Goal: Task Accomplishment & Management: Manage account settings

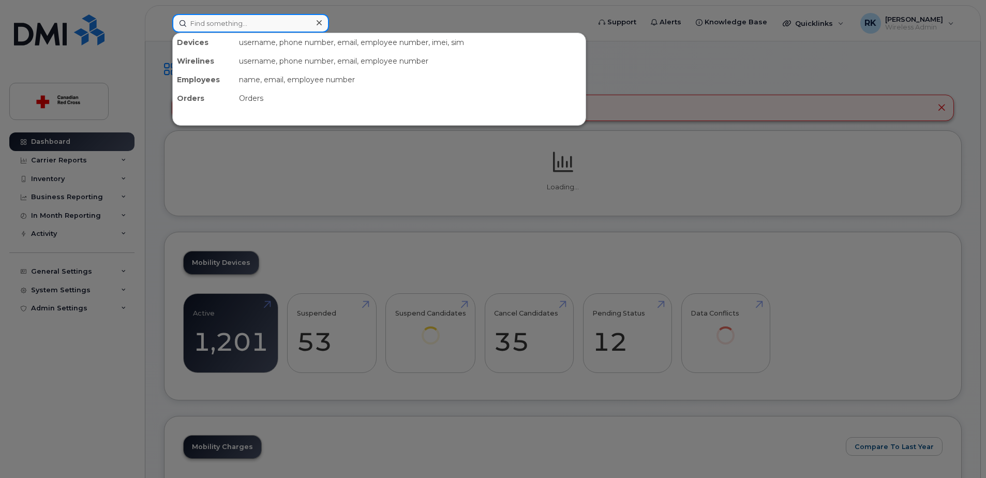
click at [212, 23] on input at bounding box center [250, 23] width 157 height 19
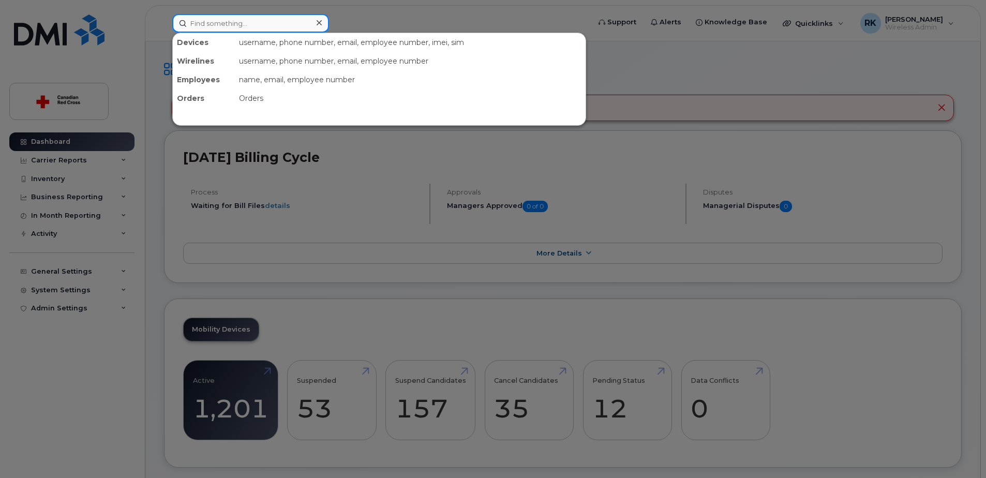
paste input "Jean-Nicolas Chagnon"
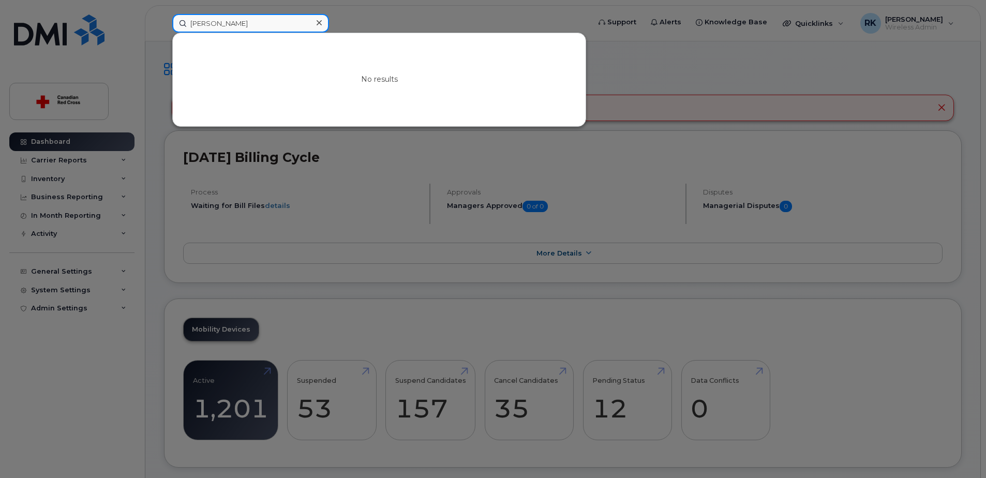
type input "Jean-Nicolas Chagnon"
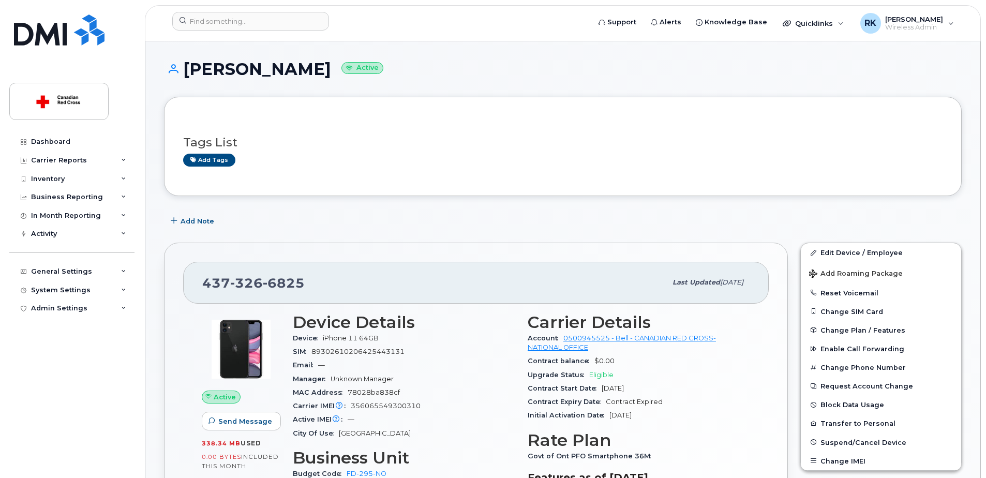
scroll to position [207, 0]
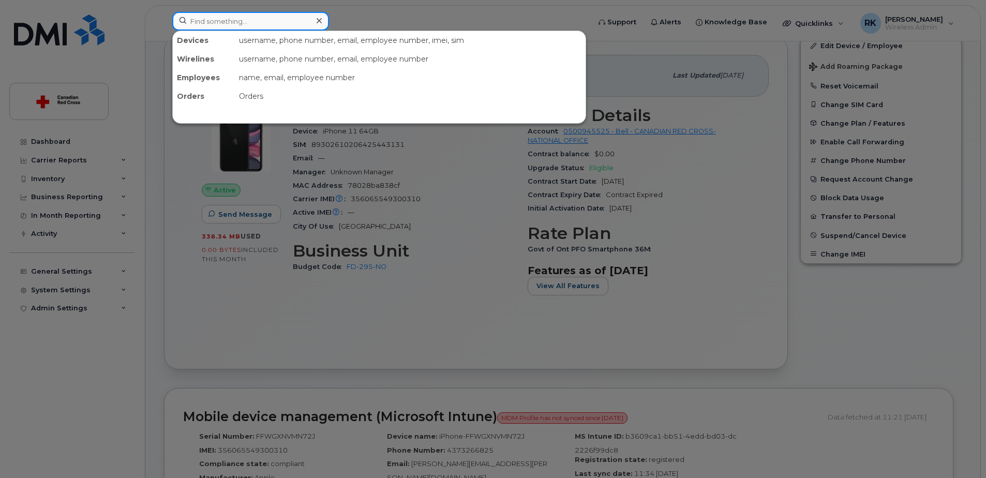
click at [229, 24] on input at bounding box center [250, 21] width 157 height 19
paste input "2263323545"
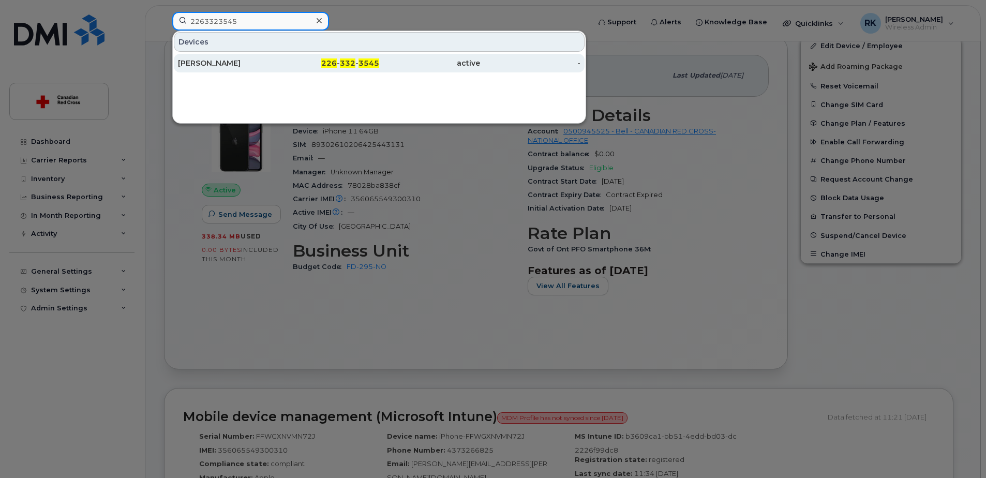
type input "2263323545"
click at [228, 66] on div "[PERSON_NAME]" at bounding box center [228, 63] width 101 height 10
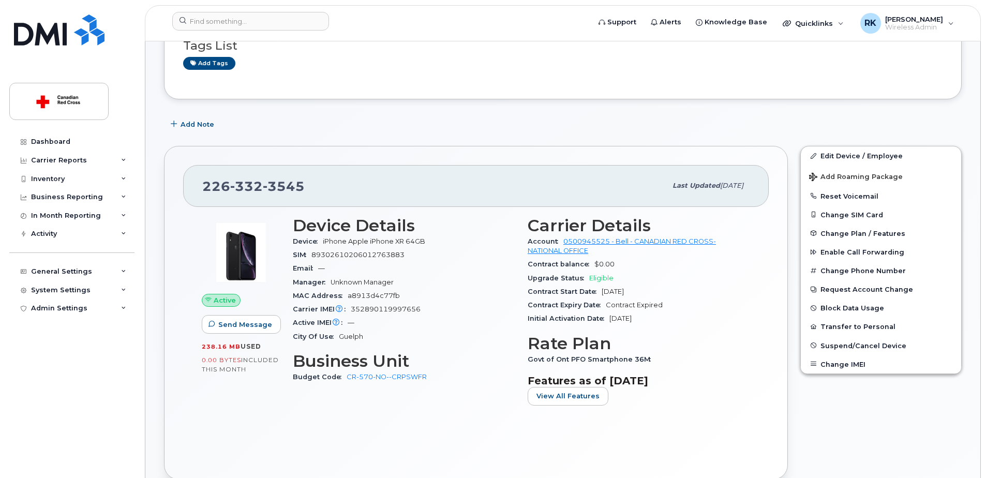
scroll to position [104, 0]
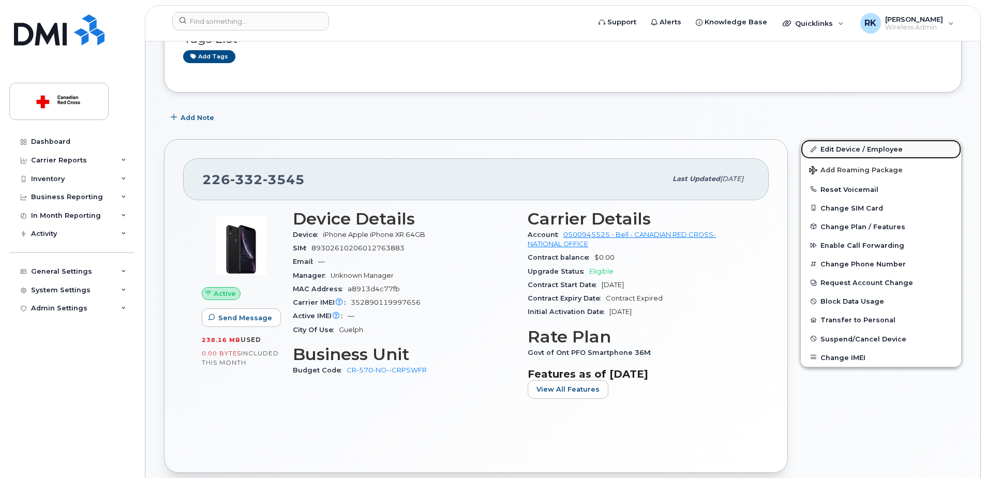
click at [843, 150] on link "Edit Device / Employee" at bounding box center [881, 149] width 160 height 19
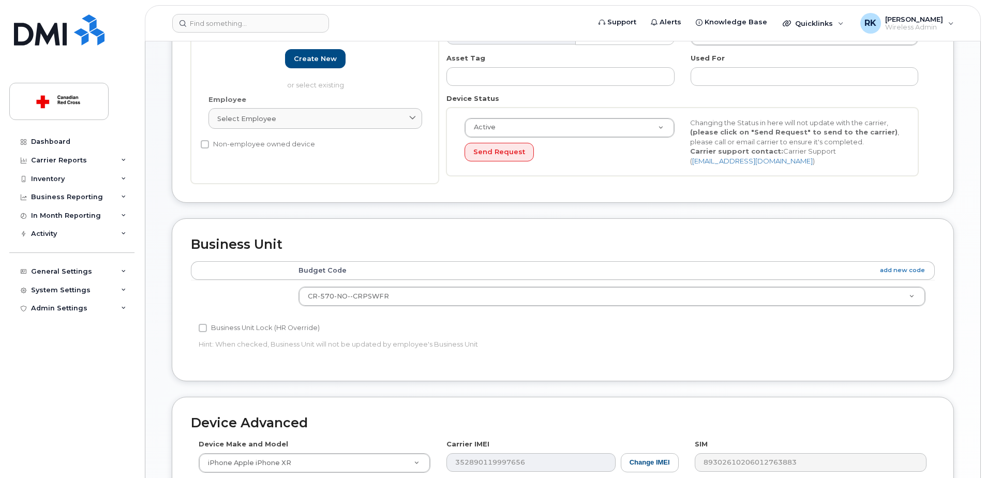
scroll to position [311, 0]
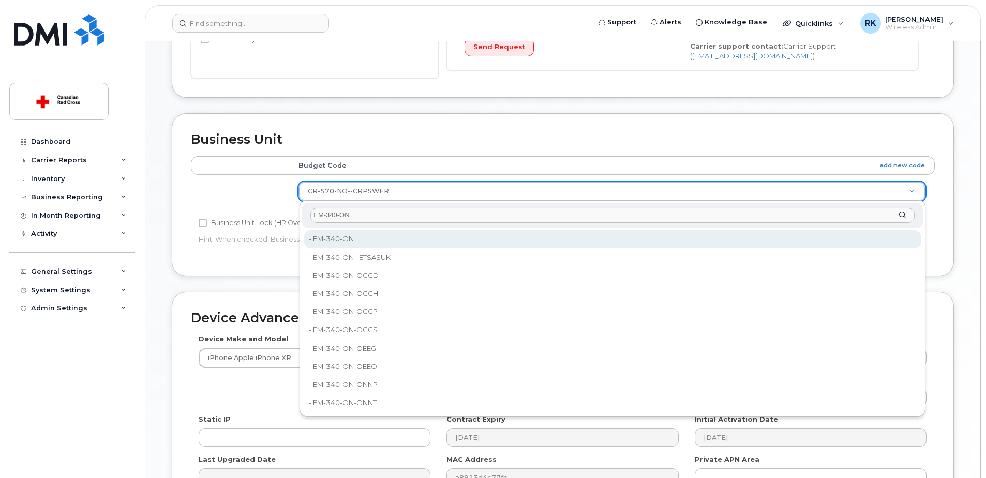
type input "EM-340-ON"
type input "35069816"
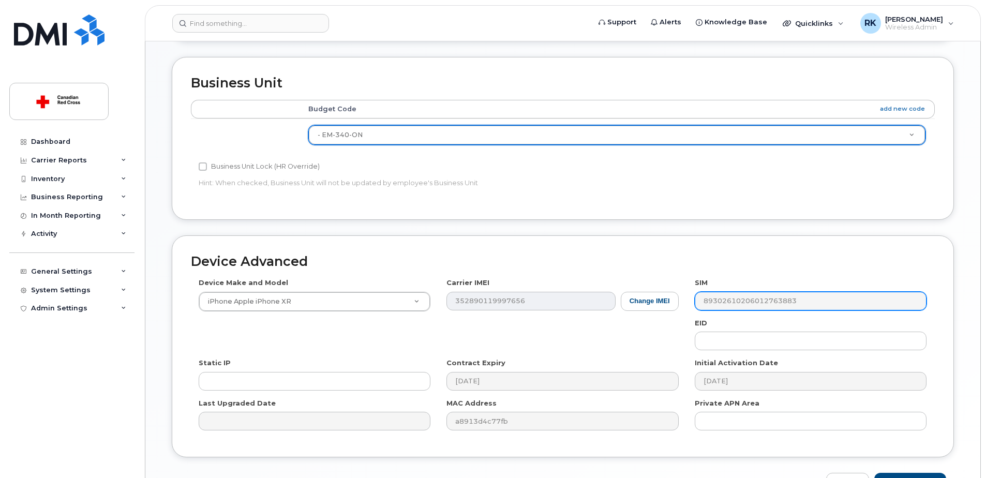
scroll to position [433, 0]
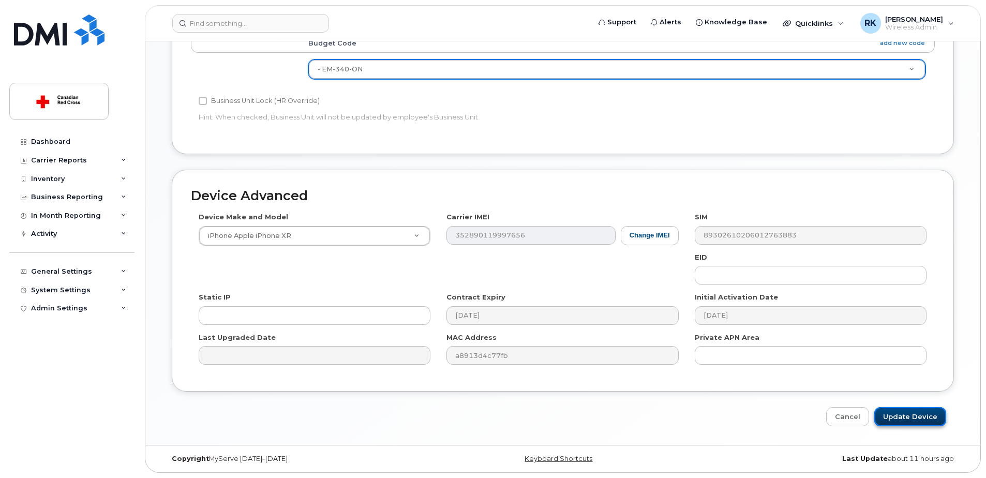
click at [931, 417] on input "Update Device" at bounding box center [911, 416] width 72 height 19
type input "Saving..."
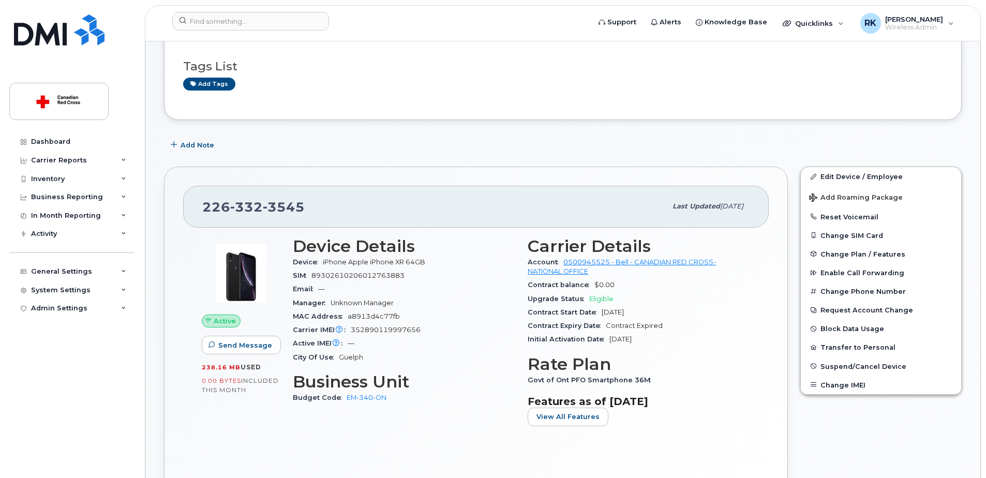
scroll to position [104, 0]
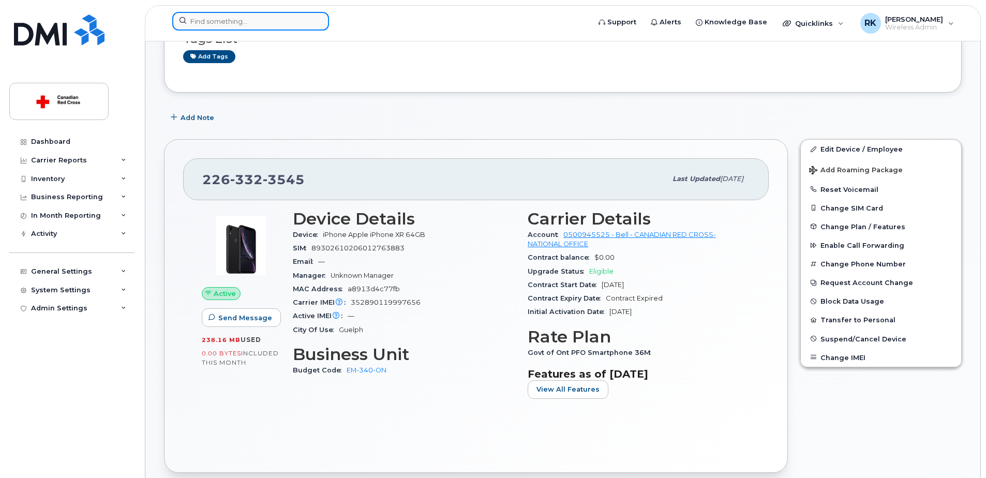
click at [230, 24] on input at bounding box center [250, 21] width 157 height 19
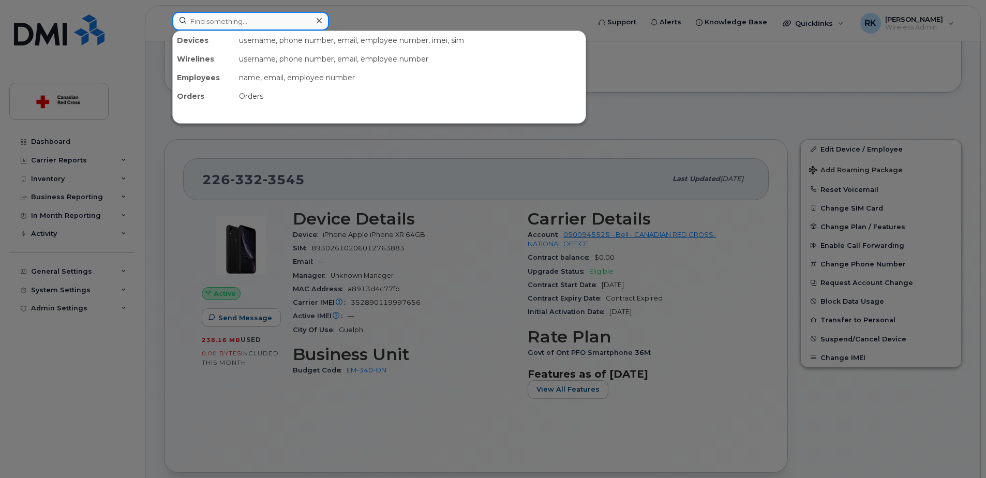
paste input "4373266825"
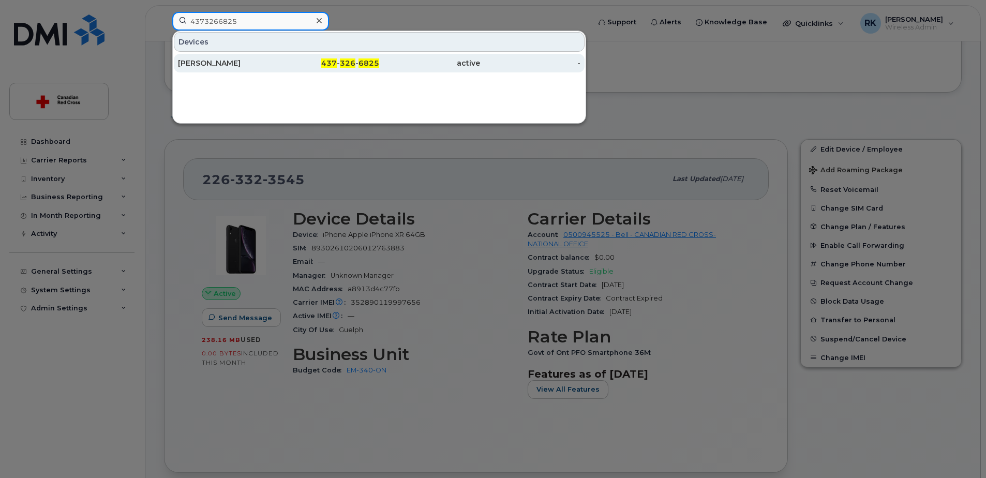
type input "4373266825"
click at [185, 67] on div "Marie de Souza" at bounding box center [228, 63] width 101 height 10
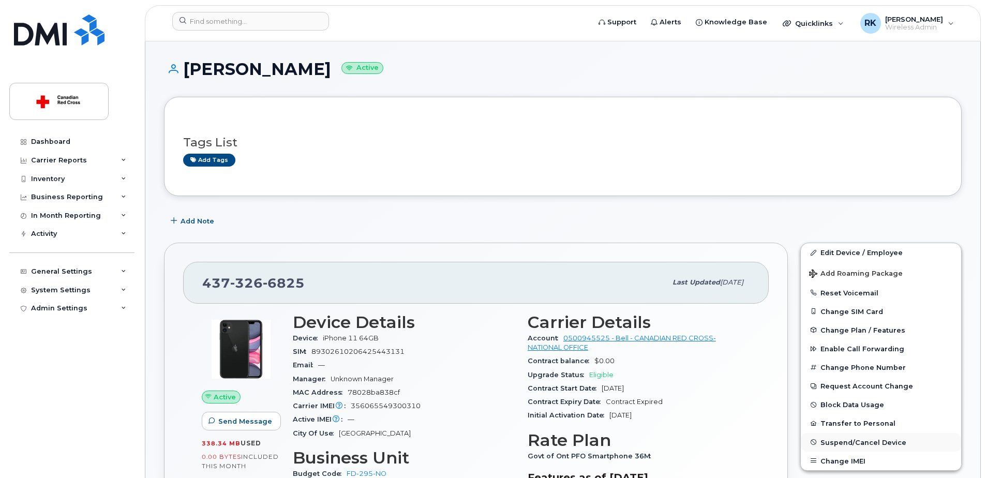
click at [850, 444] on span "Suspend/Cancel Device" at bounding box center [864, 442] width 86 height 8
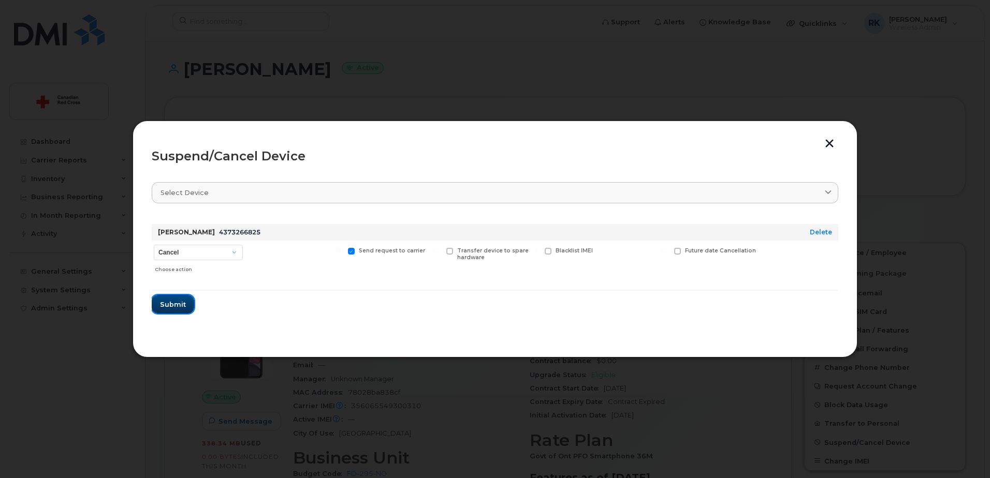
click at [185, 304] on span "Submit" at bounding box center [173, 305] width 26 height 10
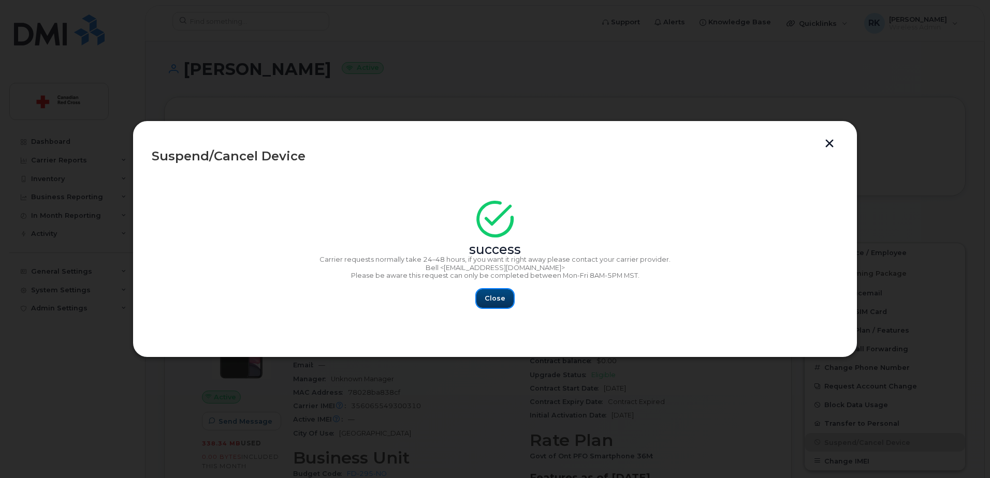
click at [496, 294] on span "Close" at bounding box center [494, 298] width 21 height 10
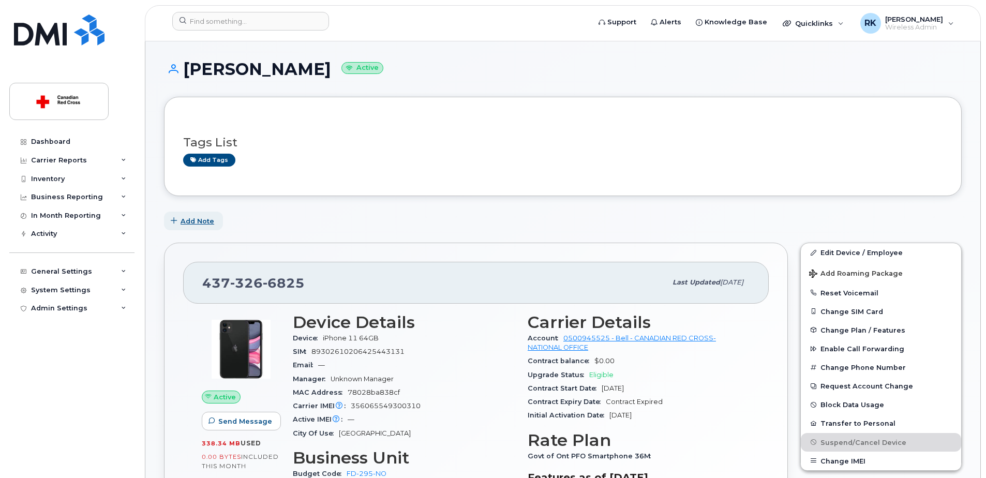
click at [199, 216] on span "Add Note" at bounding box center [198, 221] width 34 height 10
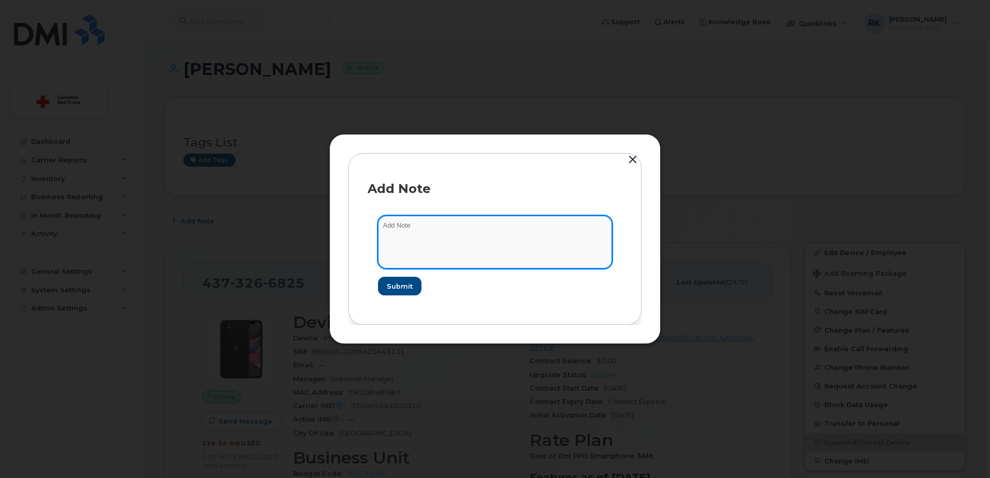
click at [419, 227] on textarea at bounding box center [495, 242] width 234 height 53
click at [414, 234] on textarea "To enrich screen reader interactions, please activate Accessibility in Grammarl…" at bounding box center [495, 242] width 234 height 53
paste textarea "[URL][DOMAIN_NAME]"
type textarea "Canceled: https://crcssupport.atlassian.net/browse/IS-162792"
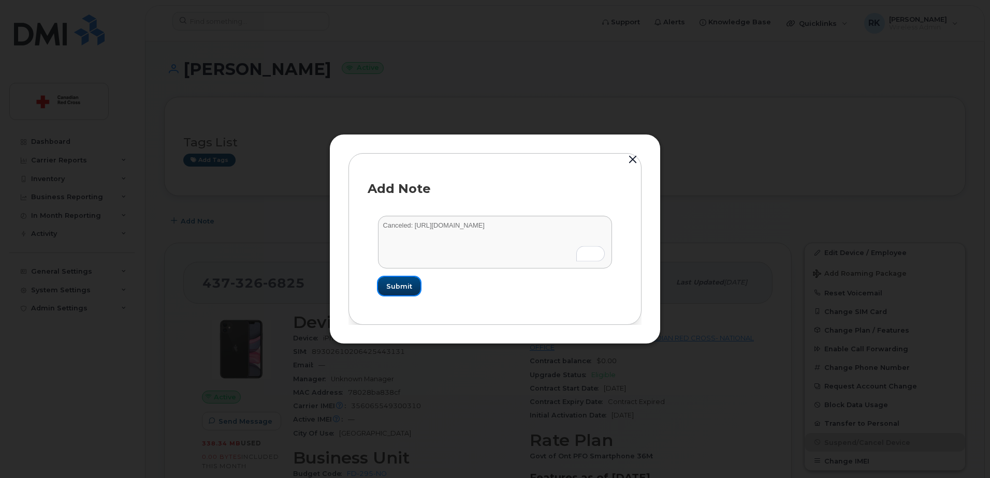
click at [401, 286] on span "Submit" at bounding box center [399, 287] width 26 height 10
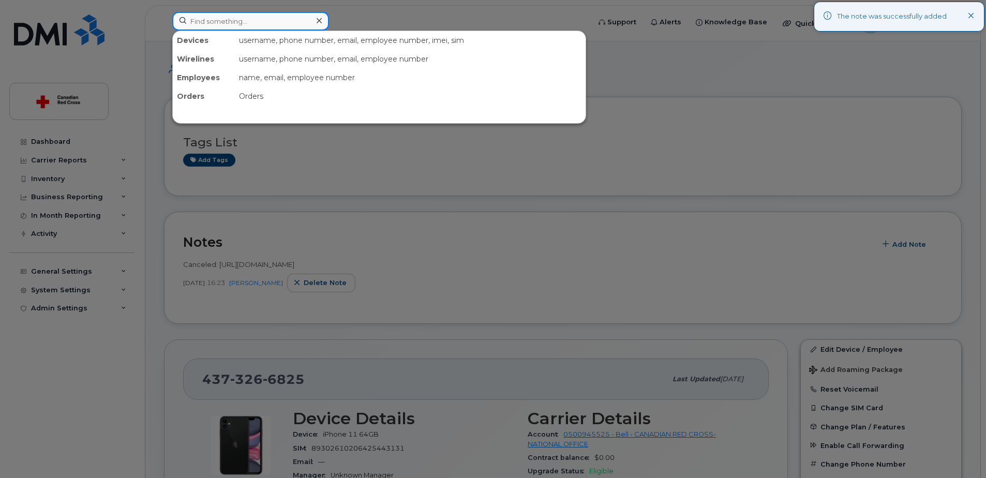
click at [239, 23] on input at bounding box center [250, 21] width 157 height 19
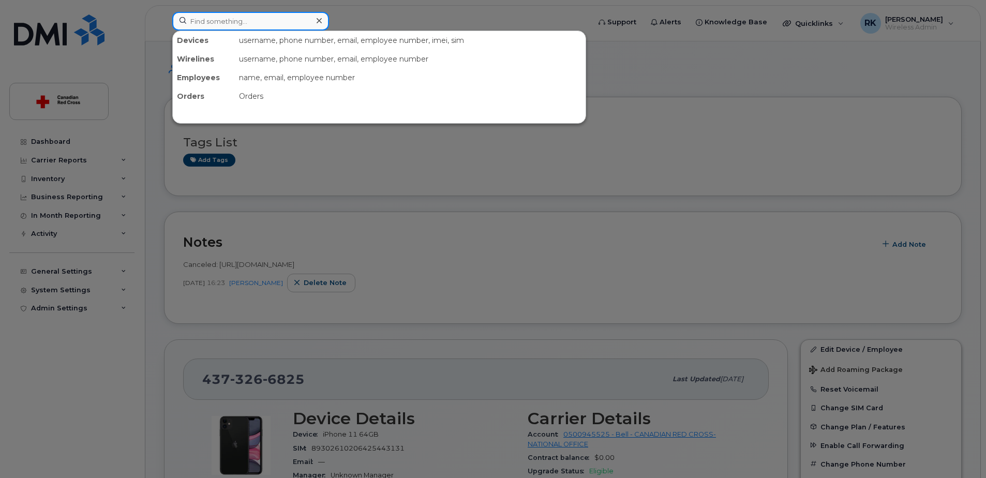
paste input "6473554123"
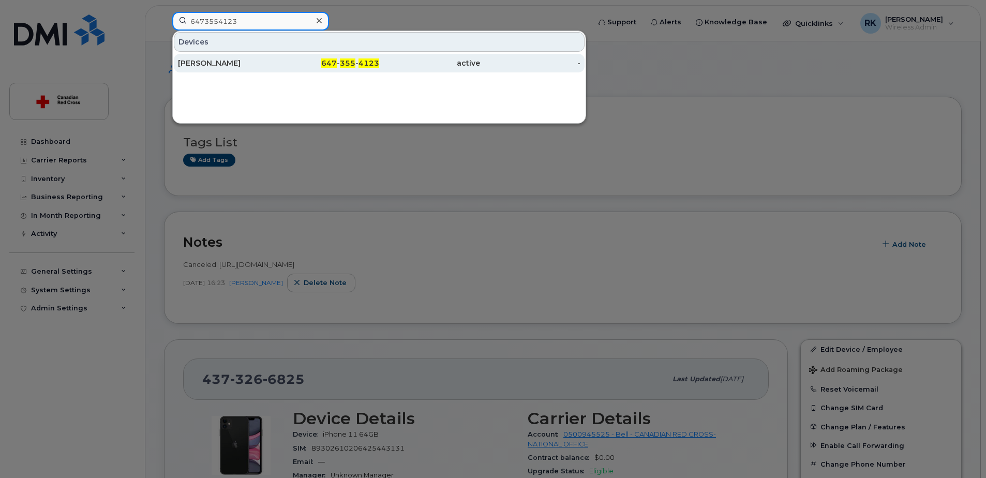
type input "6473554123"
click at [279, 55] on div "[PERSON_NAME]" at bounding box center [329, 63] width 101 height 19
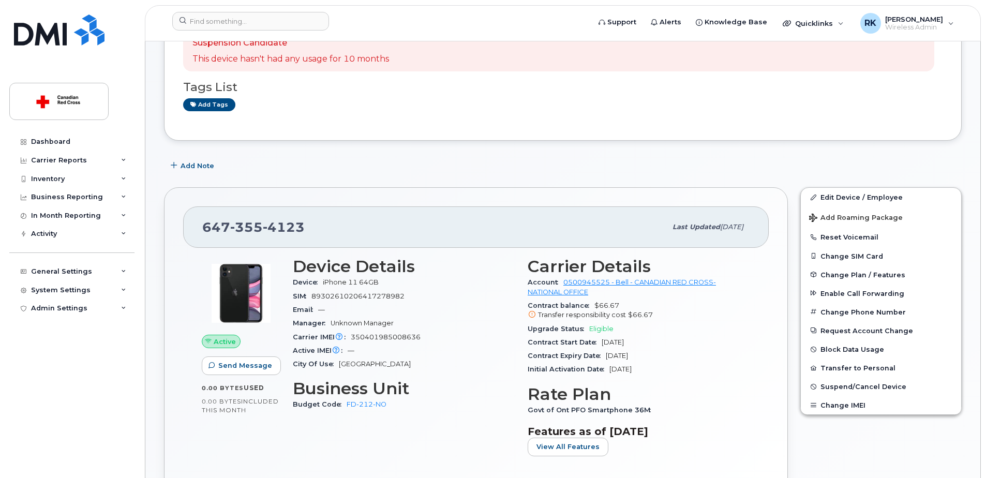
scroll to position [155, 0]
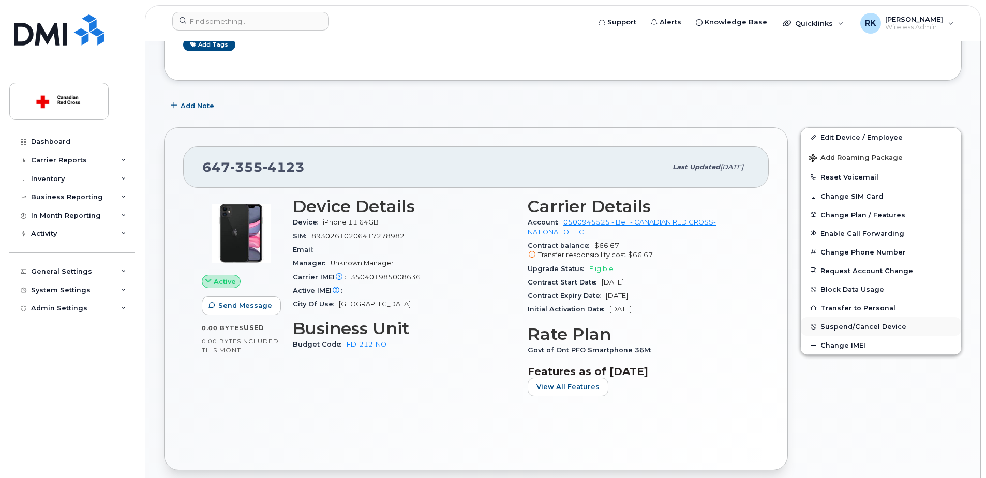
click at [860, 325] on span "Suspend/Cancel Device" at bounding box center [864, 327] width 86 height 8
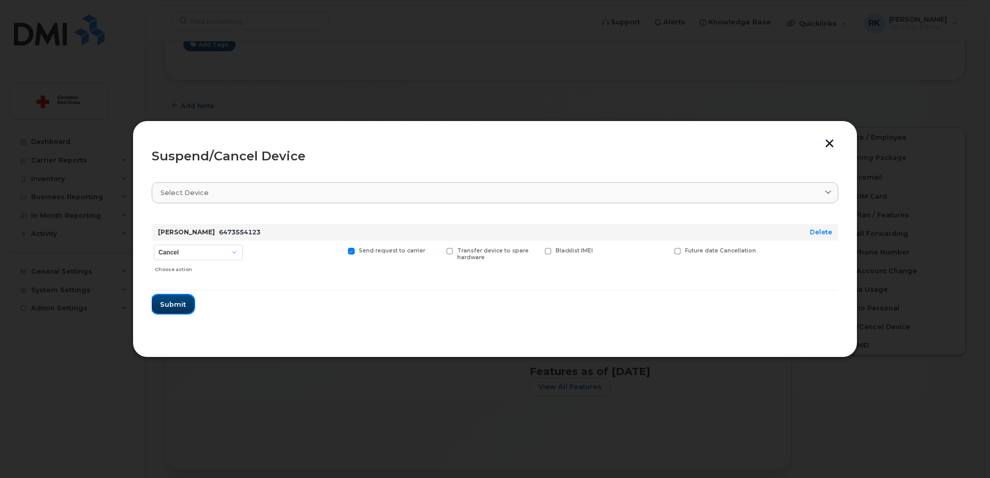
click at [177, 297] on button "Submit" at bounding box center [173, 304] width 42 height 19
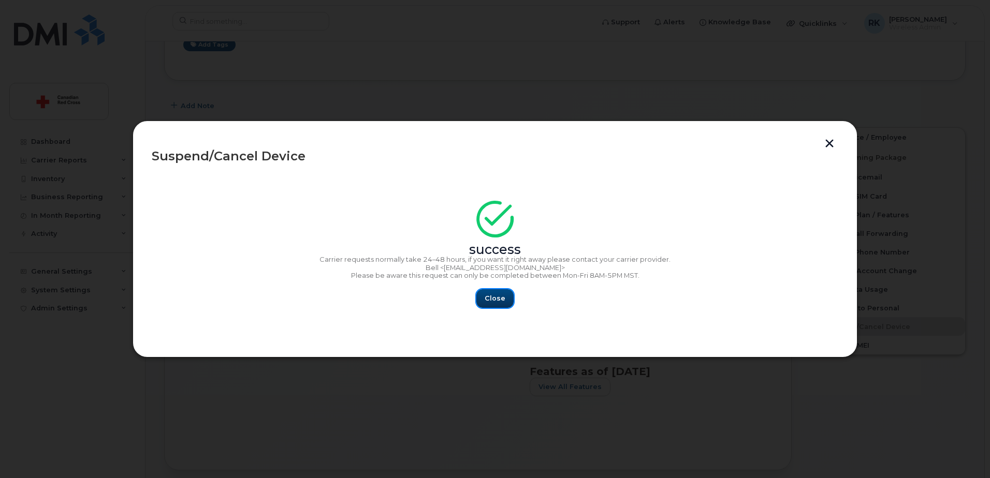
click at [494, 297] on span "Close" at bounding box center [494, 298] width 21 height 10
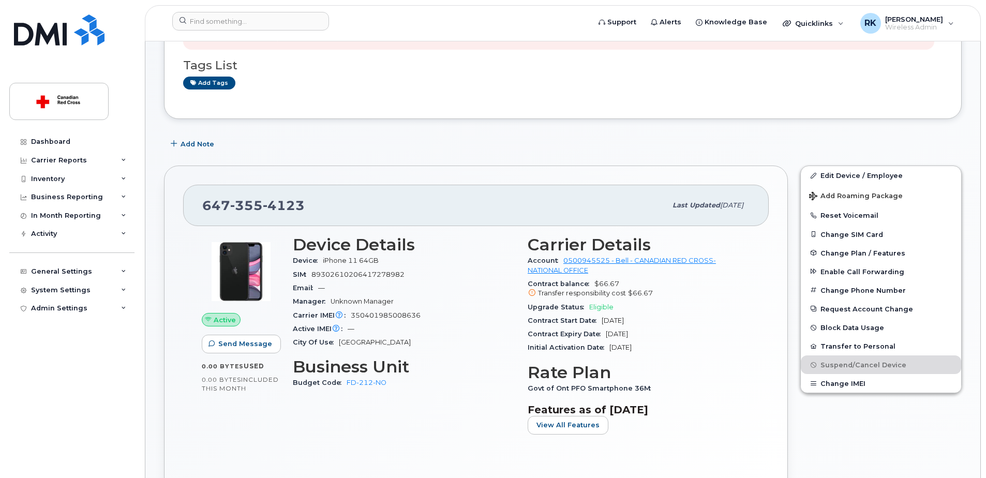
scroll to position [0, 0]
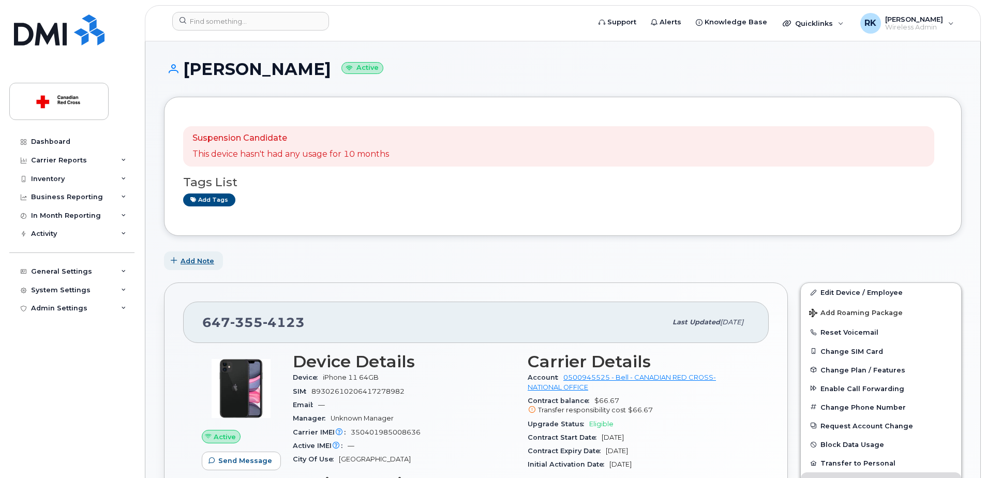
click at [200, 259] on span "Add Note" at bounding box center [198, 261] width 34 height 10
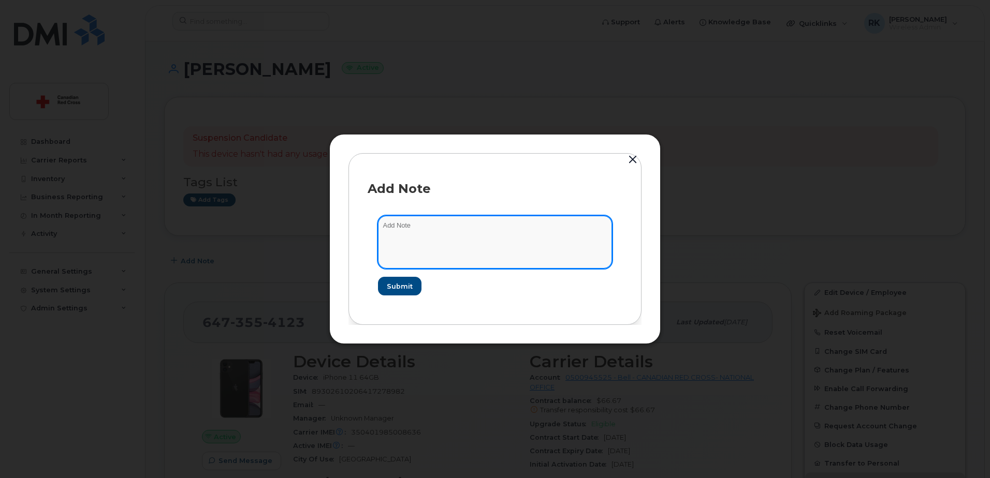
click at [409, 225] on textarea at bounding box center [495, 242] width 234 height 53
paste textarea "6473554123"
click at [469, 226] on textarea "Canceled :" at bounding box center [495, 242] width 234 height 53
paste textarea "[URL][DOMAIN_NAME]"
type textarea "Canceled : [URL][DOMAIN_NAME]"
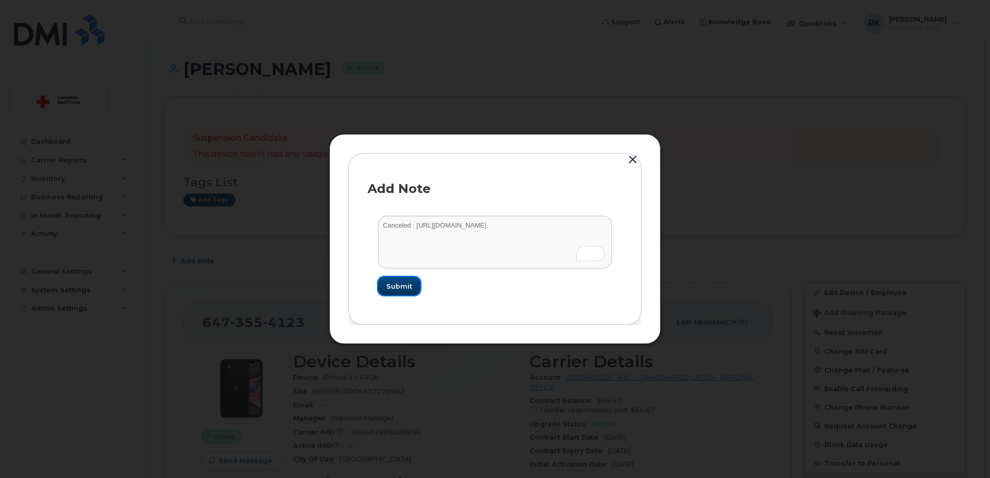
click at [408, 283] on span "Submit" at bounding box center [399, 287] width 26 height 10
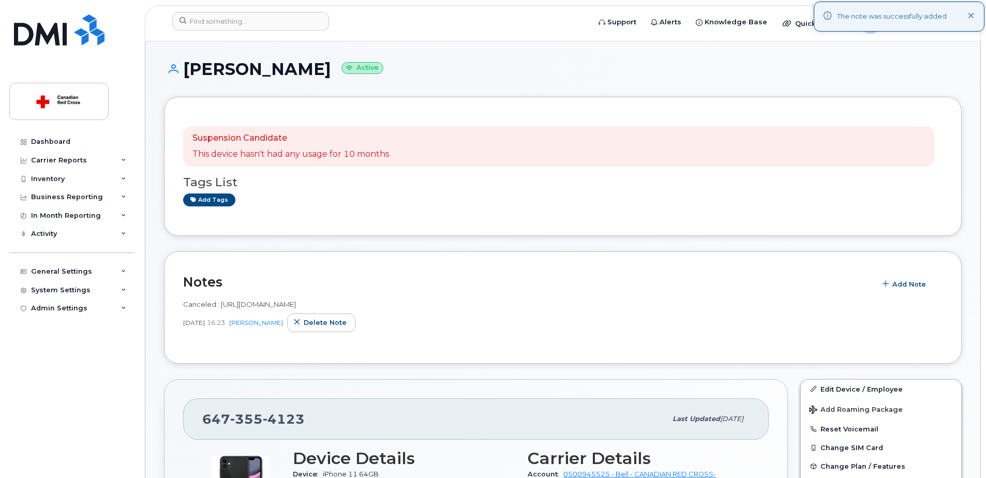
click at [578, 206] on div "Add tags" at bounding box center [559, 200] width 752 height 13
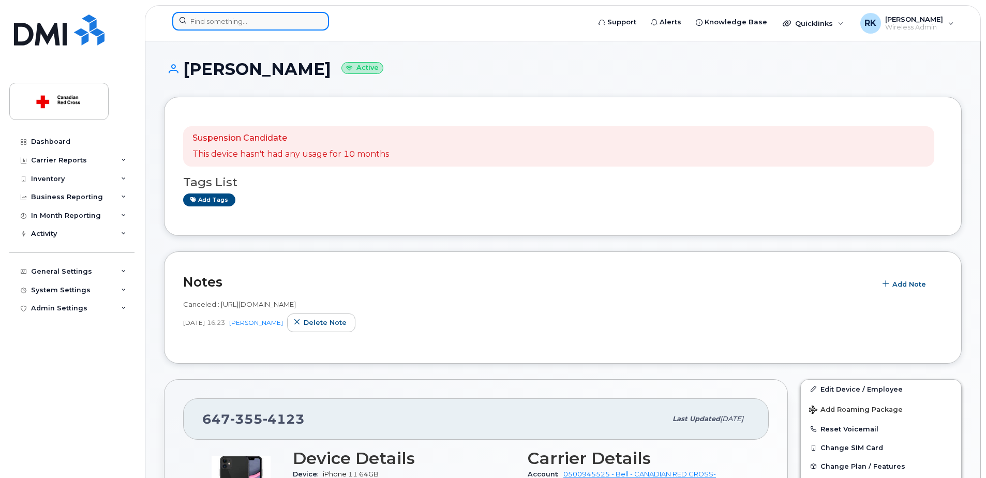
click at [219, 13] on input at bounding box center [250, 21] width 157 height 19
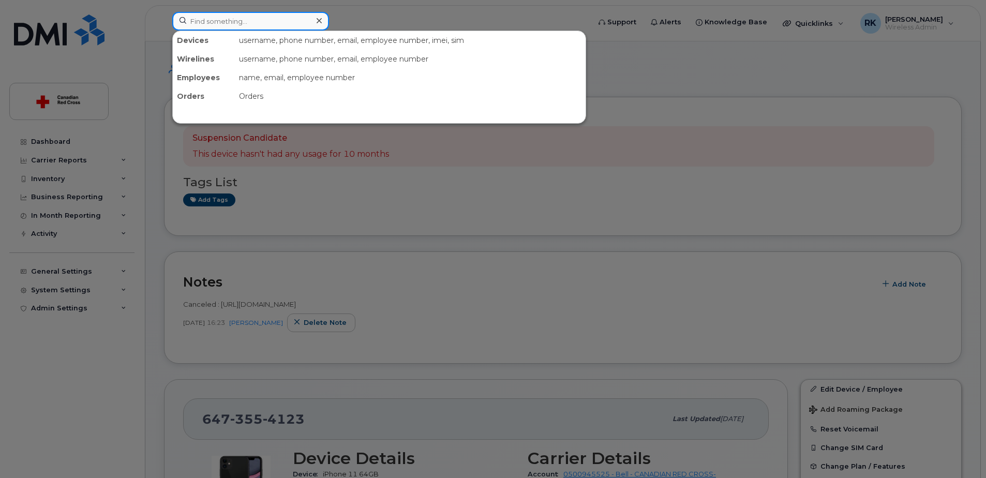
paste input "[PHONE_NUMBER]"
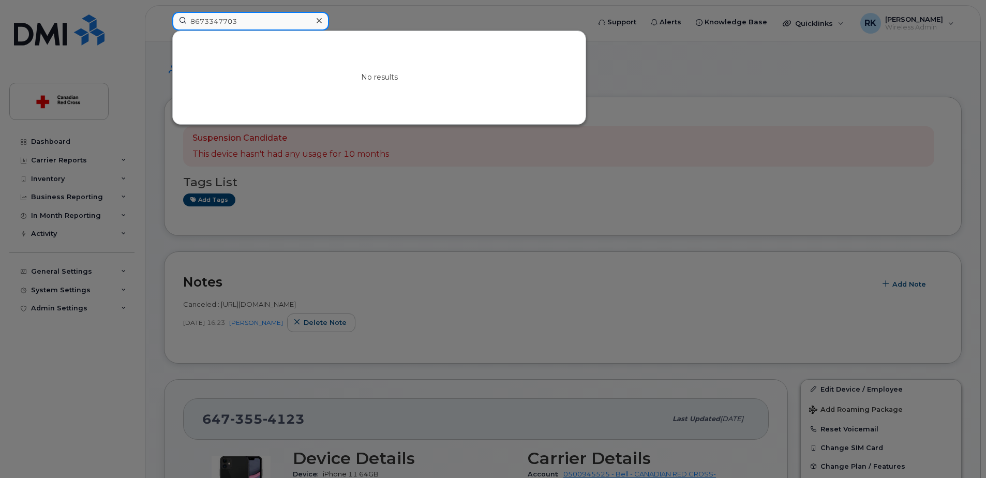
click at [272, 22] on input "8673347703" at bounding box center [250, 21] width 157 height 19
type input "8673347703"
click at [474, 13] on div at bounding box center [493, 239] width 986 height 478
